Goal: Complete application form

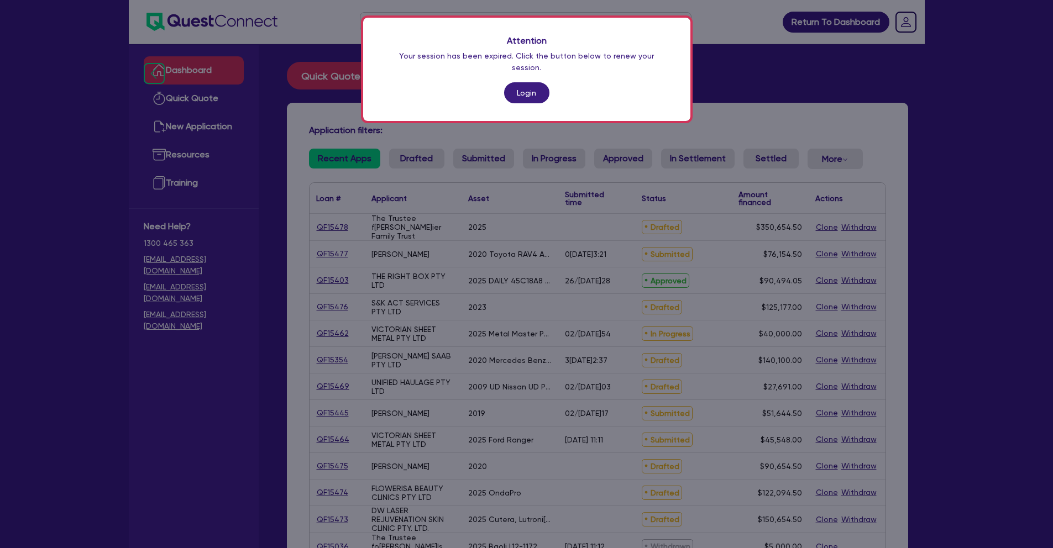
click at [532, 82] on link "Login" at bounding box center [526, 92] width 45 height 21
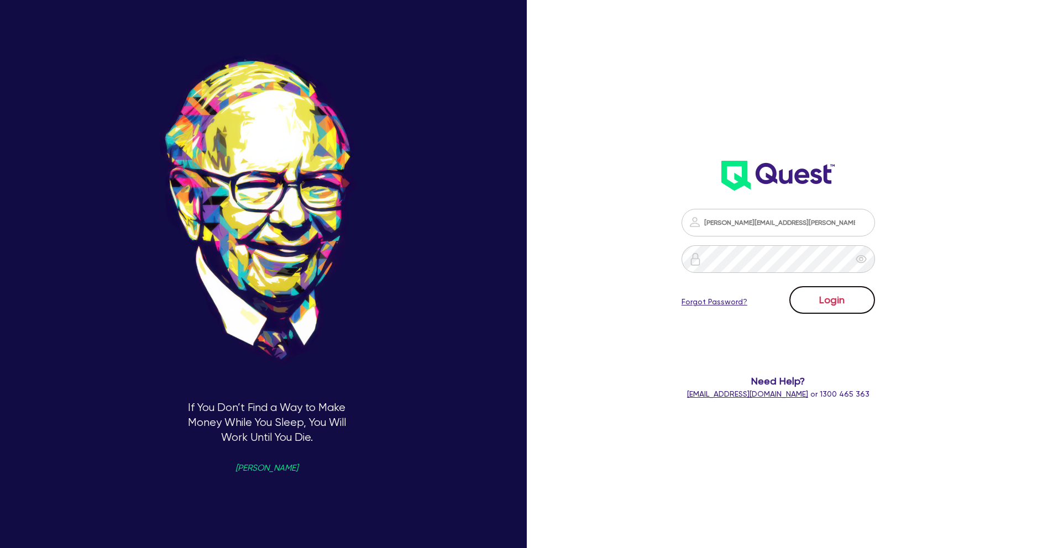
click at [846, 298] on button "Login" at bounding box center [832, 300] width 86 height 28
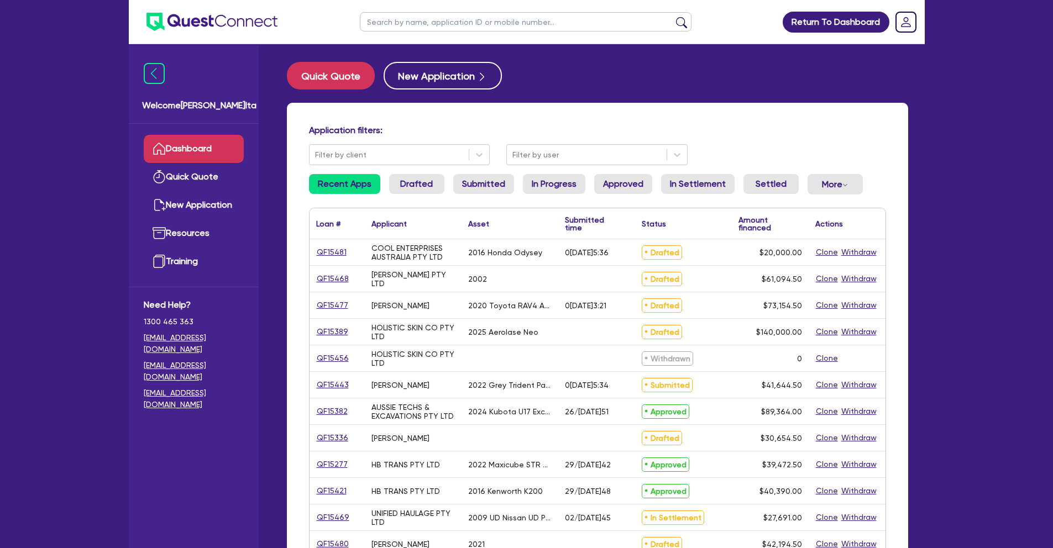
click at [403, 20] on input "text" at bounding box center [526, 21] width 332 height 19
paste input "Wakelam"
type input "Wakelam"
click at [682, 24] on button "submit" at bounding box center [681, 24] width 18 height 15
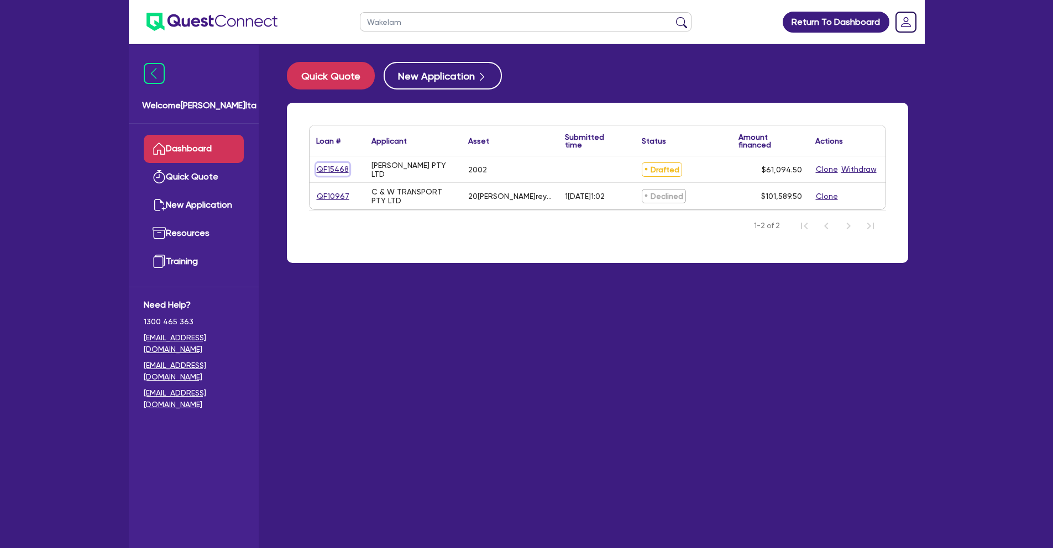
click at [338, 170] on link "QF15468" at bounding box center [332, 169] width 33 height 13
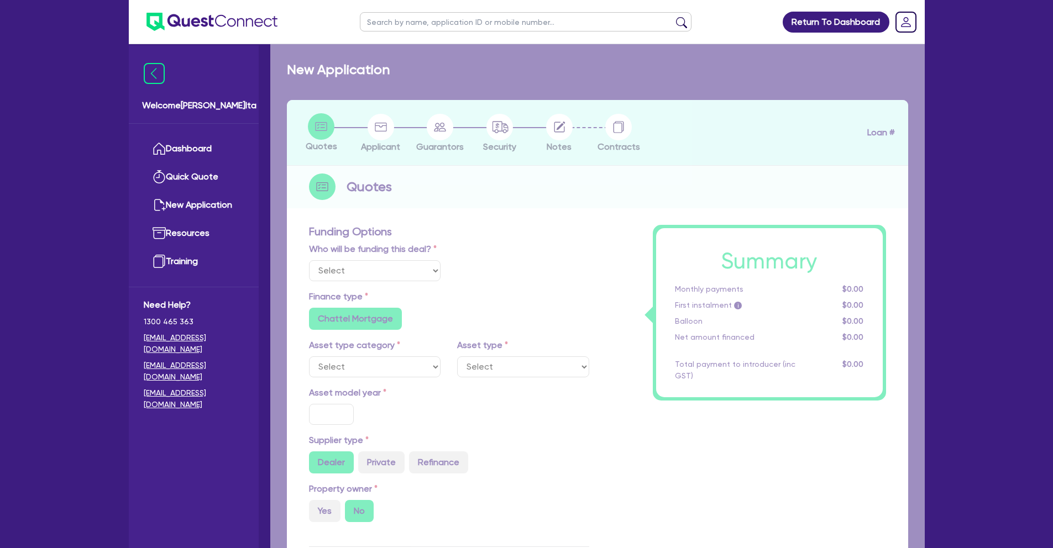
select select "Other"
select select "CARS_AND_LIGHT_TRUCKS"
type input "2002"
type input "62,000"
type input "3,100"
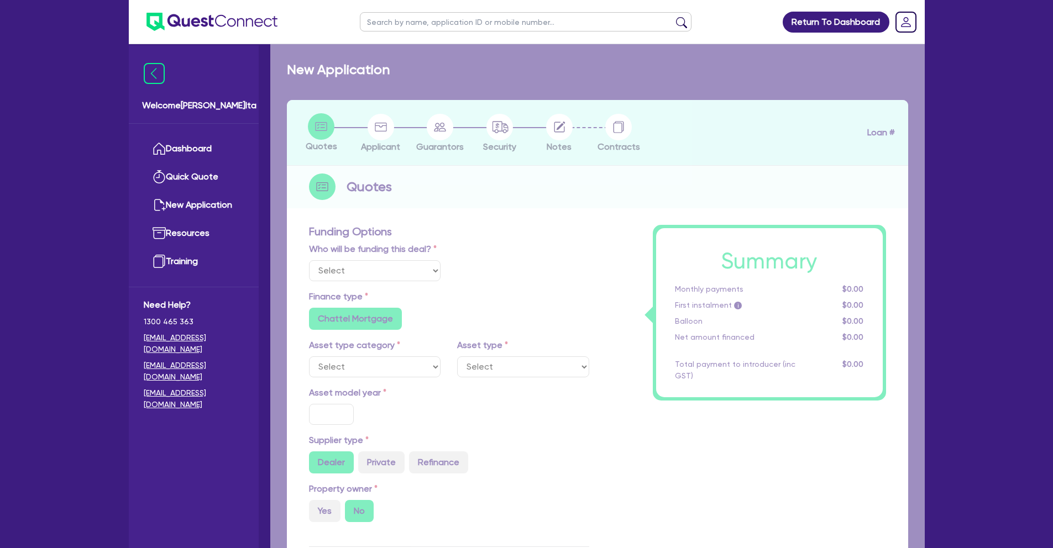
radio input "false"
type input "17.95"
radio input "false"
type input "1,400"
radio input "true"
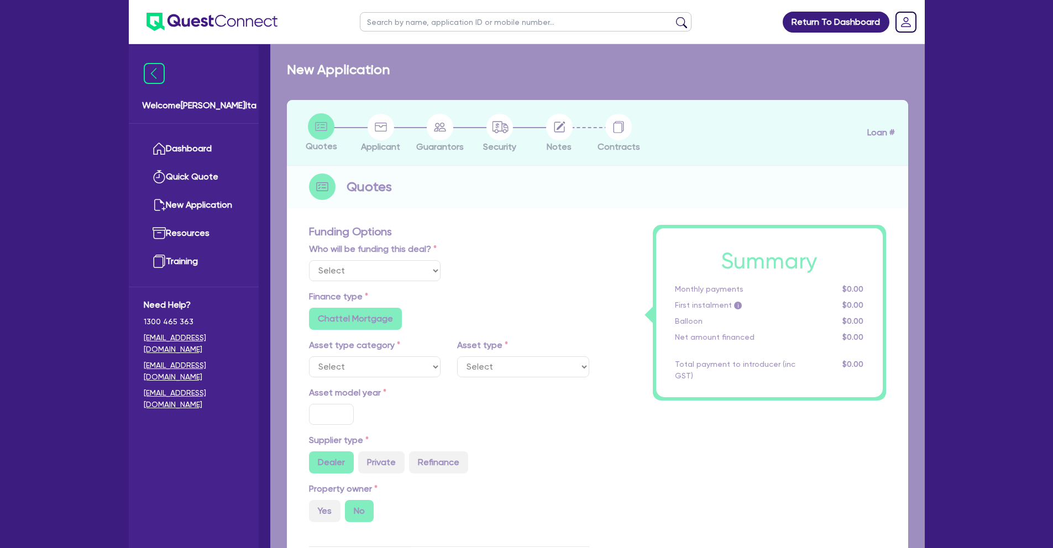
radio input "true"
select select "PASSENGER_VEHICLES"
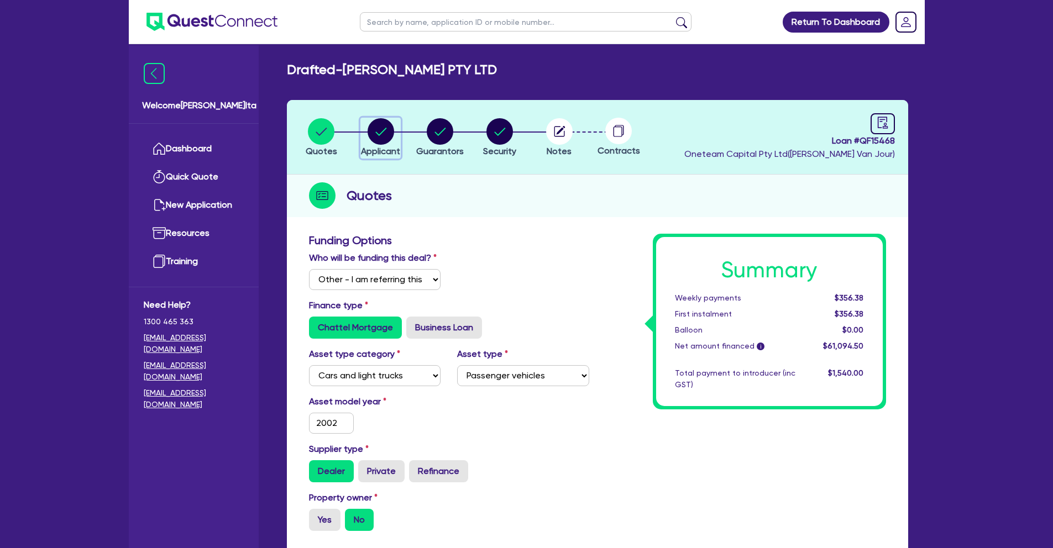
click at [382, 129] on circle "button" at bounding box center [380, 131] width 27 height 27
select select "COMPANY"
select select "TRANSPORT_WAREHOUSING"
select select "TAXI_LUXURY_CAR_SERVICES"
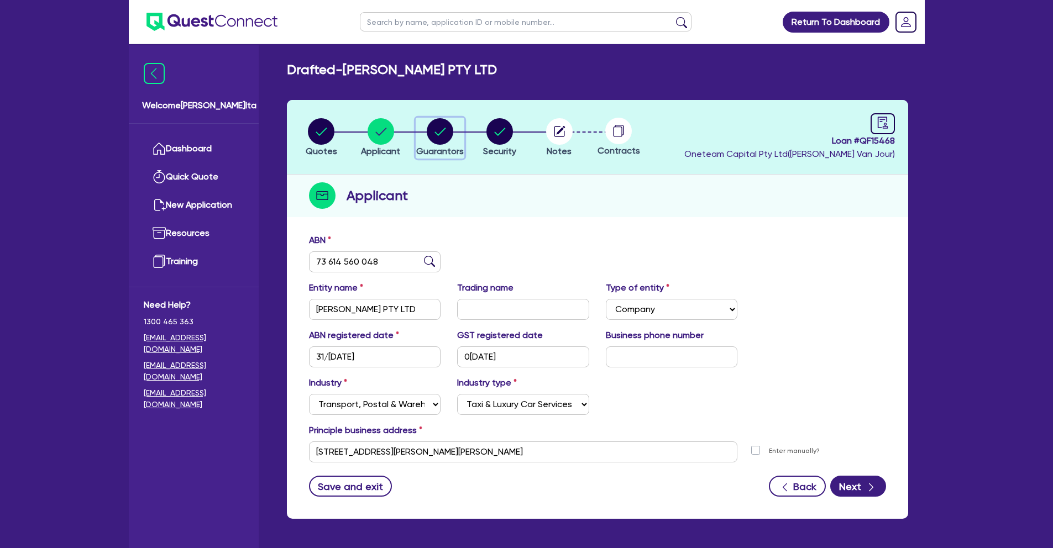
click at [441, 133] on circle "button" at bounding box center [440, 131] width 27 height 27
select select "MR"
select select "VIC"
select select "MARRIED"
select select "CASH"
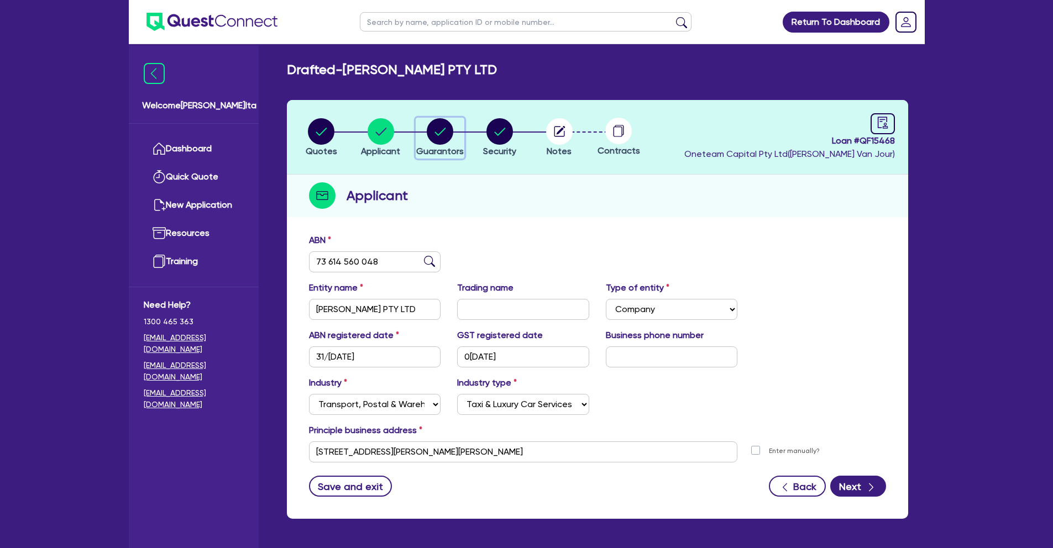
select select "VEHICLE"
select select "OTHER"
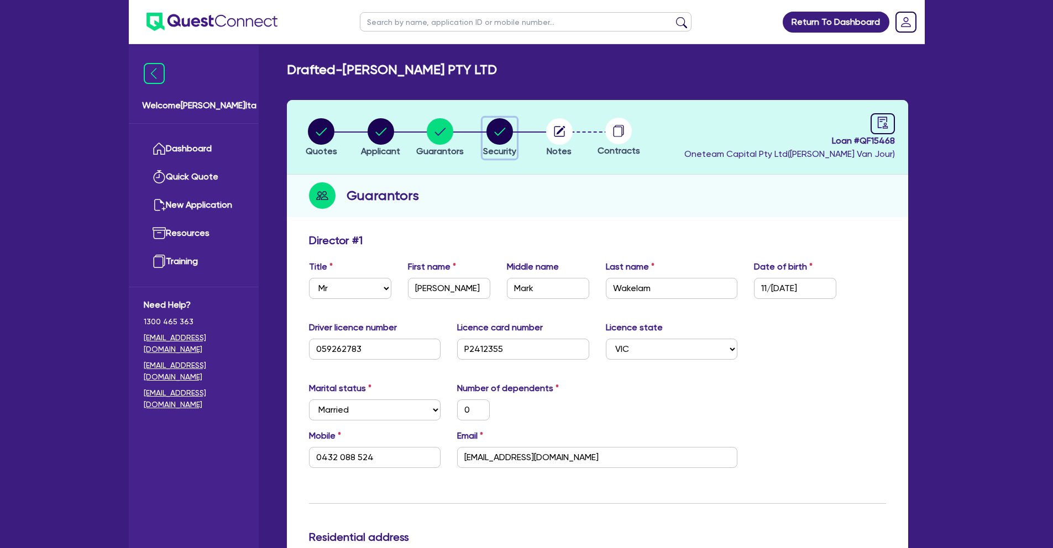
click at [505, 143] on circle "button" at bounding box center [499, 131] width 27 height 27
select select "CARS_AND_LIGHT_TRUCKS"
select select "PASSENGER_VEHICLES"
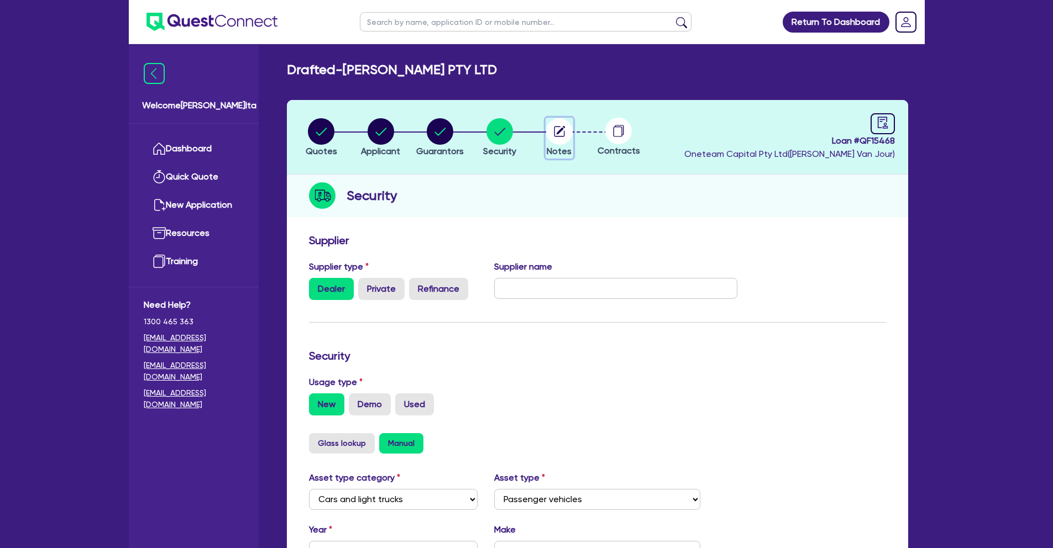
click at [558, 123] on circle "button" at bounding box center [559, 131] width 27 height 27
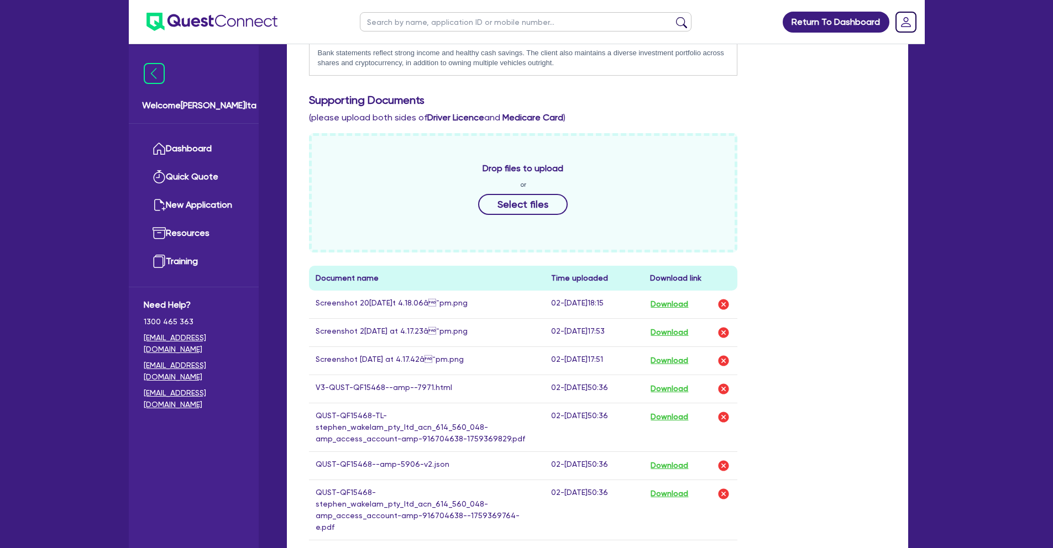
scroll to position [430, 0]
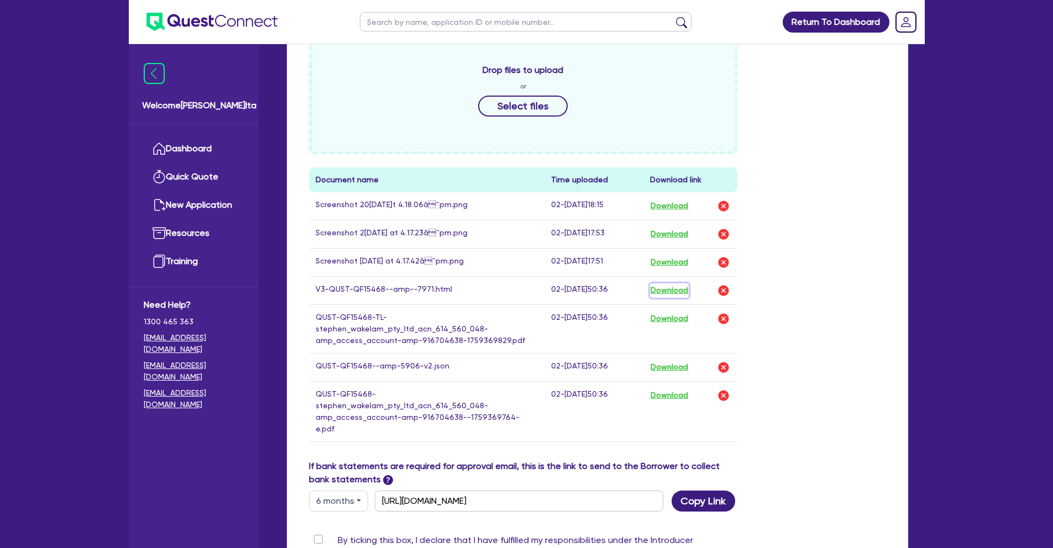
click at [675, 290] on button "Download" at bounding box center [669, 290] width 39 height 14
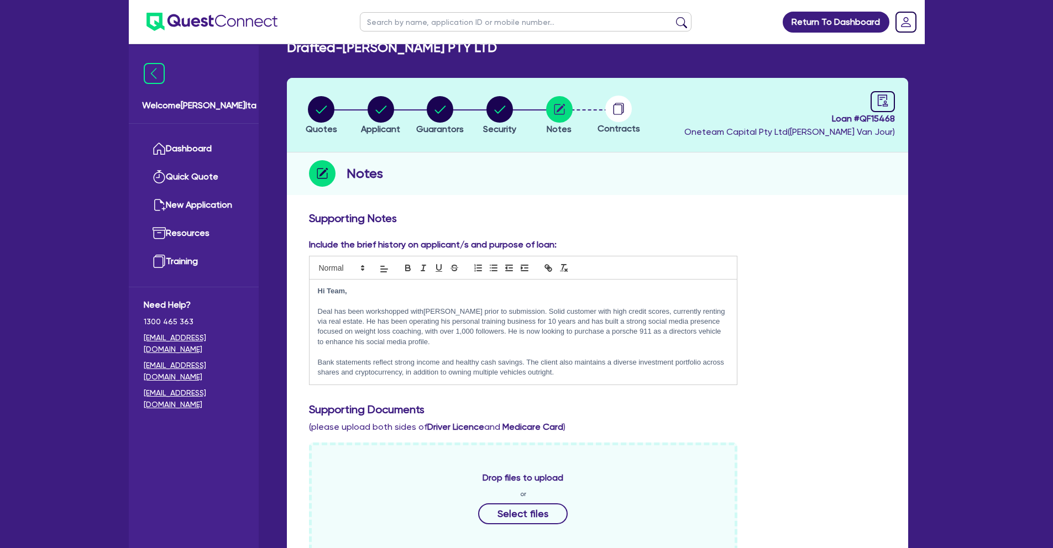
scroll to position [0, 0]
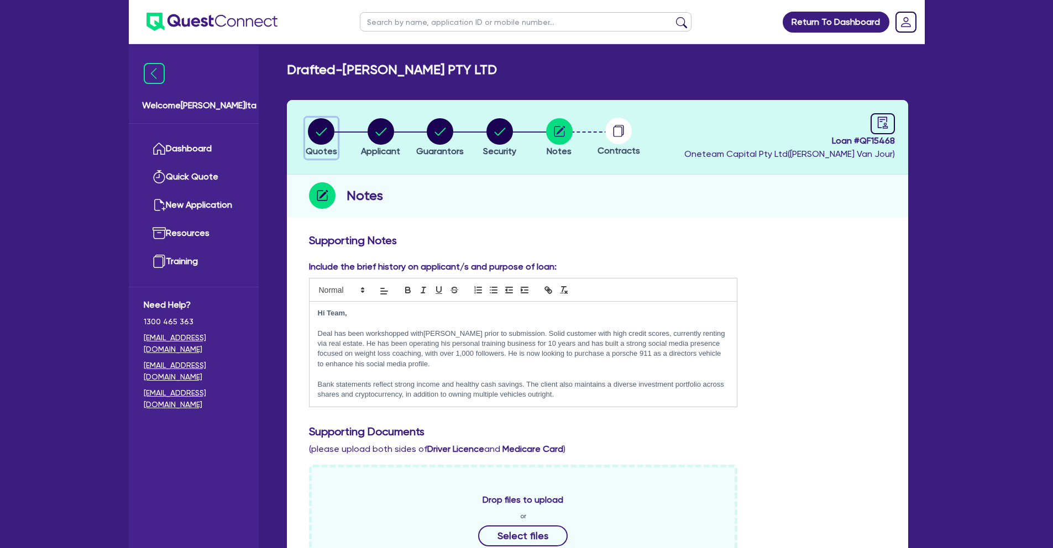
click at [313, 126] on circle "button" at bounding box center [321, 131] width 27 height 27
select select "Other"
select select "CARS_AND_LIGHT_TRUCKS"
select select "PASSENGER_VEHICLES"
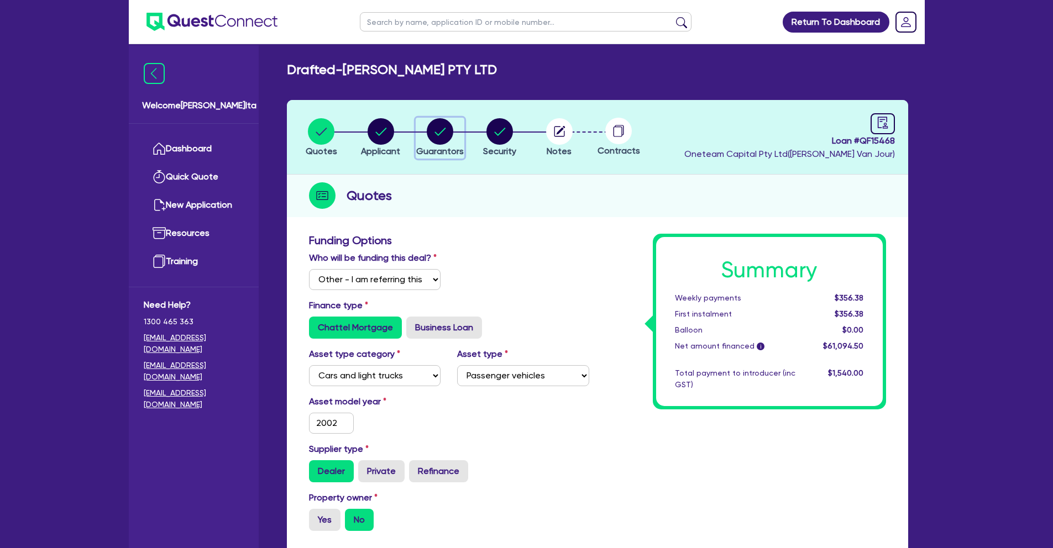
click at [442, 145] on button "Guarantors" at bounding box center [439, 138] width 49 height 41
select select "MR"
select select "VIC"
select select "MARRIED"
select select "CASH"
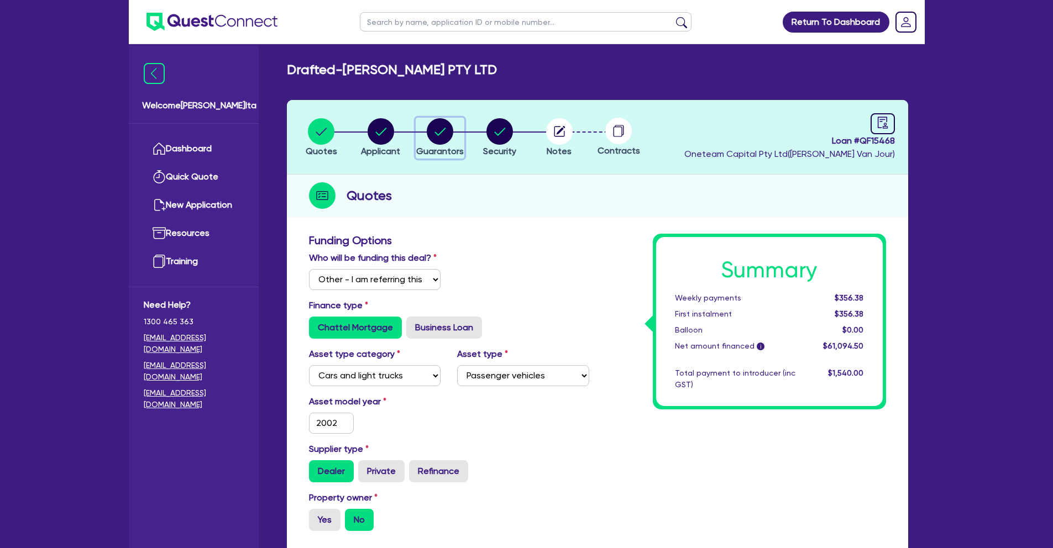
select select "VEHICLE"
select select "OTHER"
